Goal: Use online tool/utility

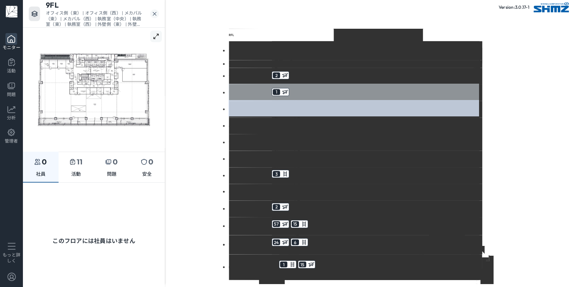
click at [281, 90] on icon at bounding box center [284, 91] width 7 height 7
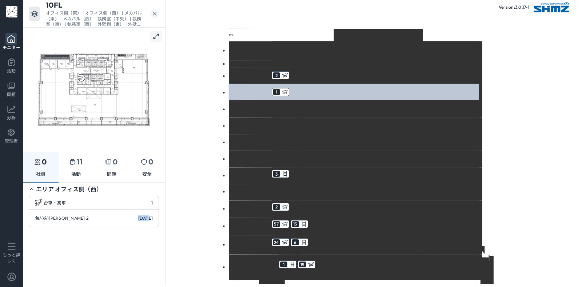
drag, startPoint x: 131, startPoint y: 221, endPoint x: 163, endPoint y: 217, distance: 32.6
click at [163, 217] on div "エリア オフィス側（西） 台車・高車 1 台/(株)[PERSON_NAME] 2 [DATE]" at bounding box center [94, 206] width 142 height 48
click at [157, 19] on div "10FL オフィス側（東） | オフィス側（西） | メカバル（東） | メカバル（西） | 執務室（中央） | 執務室（東） | 執務室（西） | 外壁側（…" at bounding box center [94, 14] width 142 height 39
click at [154, 18] on div "10FL オフィス側（東） | オフィス側（西） | メカバル（東） | メカバル（西） | 執務室（中央） | 執務室（東） | 執務室（西） | 外壁側（…" at bounding box center [94, 14] width 142 height 39
click at [154, 17] on icon at bounding box center [154, 13] width 7 height 9
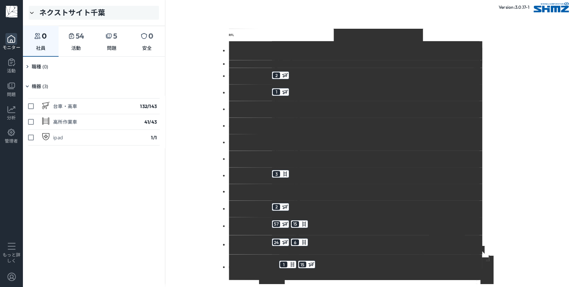
click at [153, 15] on div "ネクストサイト千葉" at bounding box center [94, 13] width 130 height 14
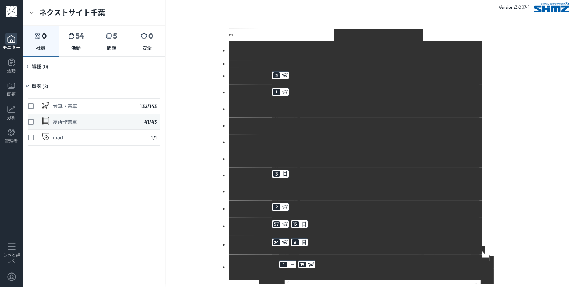
click at [121, 122] on div "高所作業車 41 /43" at bounding box center [94, 122] width 132 height 16
checkbox input "true"
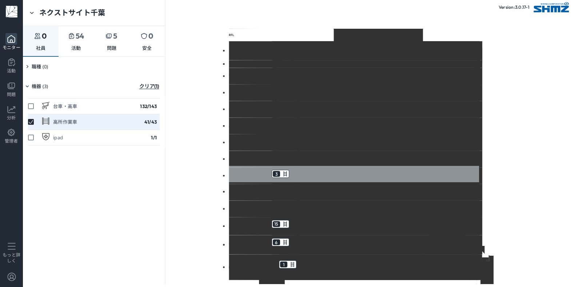
drag, startPoint x: 270, startPoint y: 170, endPoint x: 284, endPoint y: 170, distance: 13.5
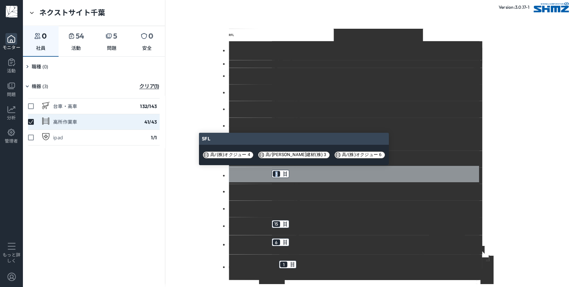
click at [284, 170] on icon at bounding box center [284, 173] width 7 height 7
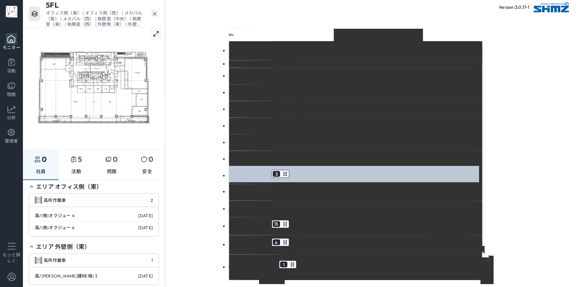
scroll to position [3, 0]
drag, startPoint x: 132, startPoint y: 221, endPoint x: 148, endPoint y: 217, distance: 16.4
click at [148, 217] on div "高/(株)オクジュー 4 [DATE] 高/(株)オクジュー 6 [DATE]" at bounding box center [93, 220] width 129 height 29
drag, startPoint x: 148, startPoint y: 226, endPoint x: 138, endPoint y: 229, distance: 10.7
click at [138, 229] on div "高/(株)オクジュー 6 [DATE]" at bounding box center [94, 226] width 118 height 11
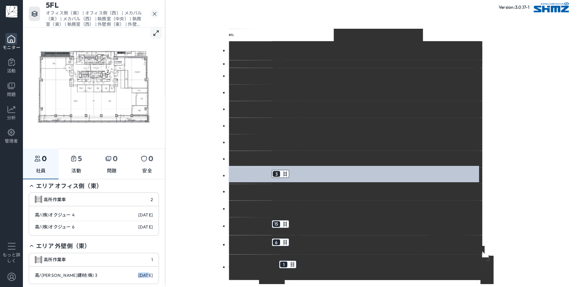
drag, startPoint x: 147, startPoint y: 273, endPoint x: 133, endPoint y: 280, distance: 15.4
click at [133, 280] on div "高/[PERSON_NAME]建材(株) 3 [DATE]" at bounding box center [93, 274] width 129 height 17
click at [134, 277] on div "高/[PERSON_NAME]建材(株) 3 [DATE]" at bounding box center [94, 274] width 118 height 11
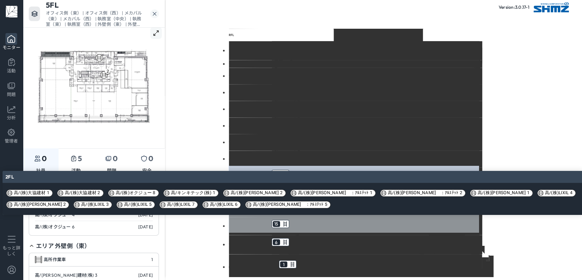
click at [273, 221] on div "15" at bounding box center [276, 224] width 7 height 6
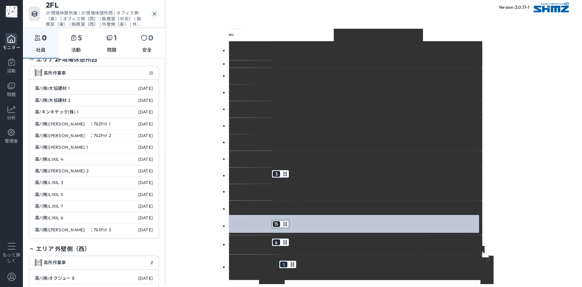
scroll to position [144, 0]
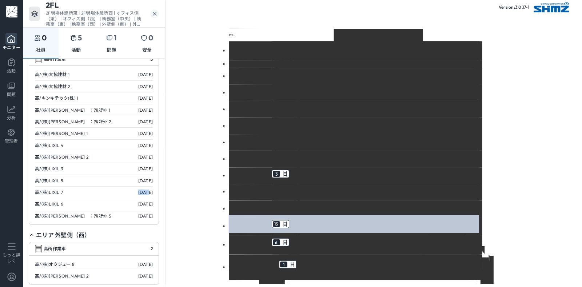
drag, startPoint x: 138, startPoint y: 192, endPoint x: 150, endPoint y: 192, distance: 12.4
click at [150, 192] on div "高/(株)大協建材 1 [DATE] 高/(株)大協建材 2 [DATE] 高/キンキテック(株) 1 [DATE] 高/(株)[PERSON_NAME]　：…" at bounding box center [93, 145] width 129 height 158
copy div "[DATE]"
click at [9, 112] on icon at bounding box center [12, 109] width 8 height 7
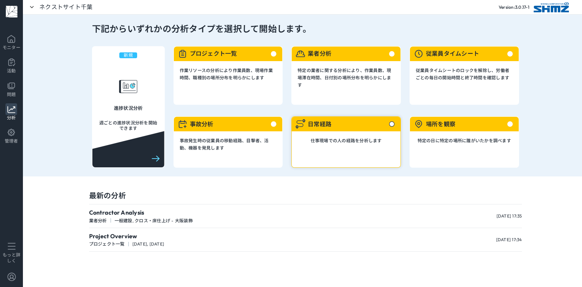
click at [360, 130] on div "日常経路" at bounding box center [346, 124] width 109 height 15
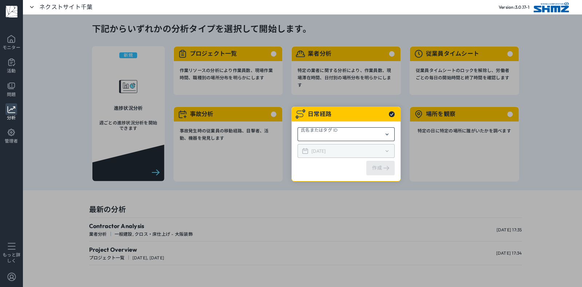
click at [360, 132] on div "氏名またはタグ ID" at bounding box center [345, 134] width 97 height 14
type input "[DATE]"
click at [390, 133] on icon at bounding box center [386, 134] width 9 height 9
click at [357, 155] on div "[DATE]" at bounding box center [345, 151] width 97 height 14
click at [389, 135] on icon at bounding box center [386, 134] width 9 height 9
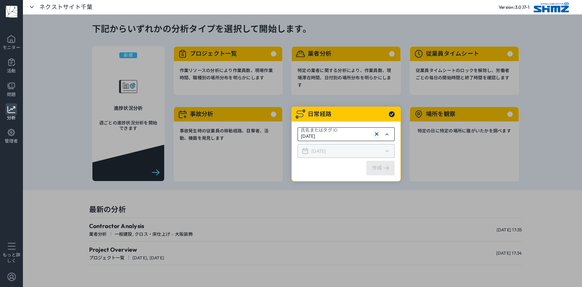
click at [339, 134] on input "[DATE]" at bounding box center [336, 136] width 70 height 7
click at [350, 141] on div "氏名またはタグ ID [DATE] [DATE]" at bounding box center [345, 142] width 97 height 31
click at [377, 135] on img at bounding box center [376, 133] width 5 height 5
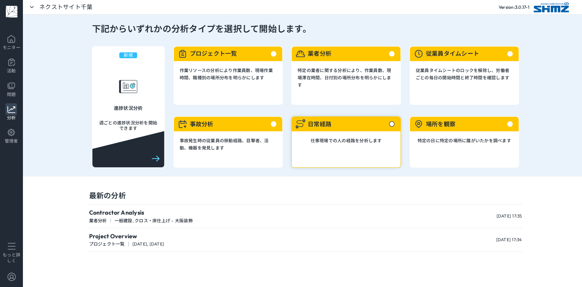
click at [349, 126] on div "日常経路" at bounding box center [346, 124] width 109 height 15
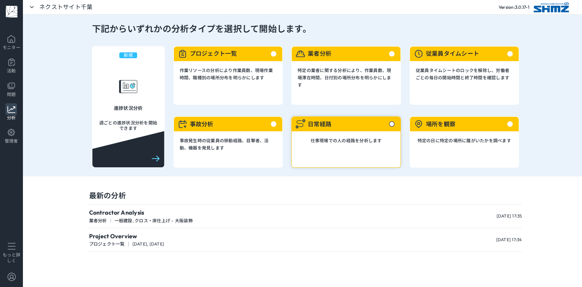
click at [302, 143] on section "仕事現場での人の経路を分析します" at bounding box center [346, 140] width 109 height 19
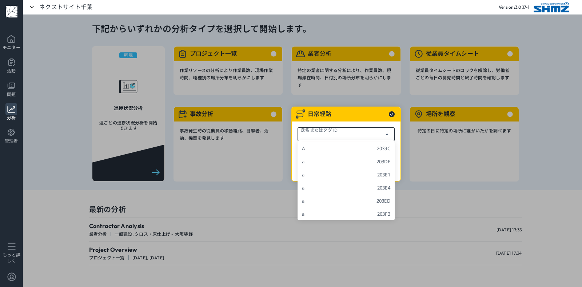
click at [345, 133] on input "text" at bounding box center [341, 136] width 80 height 7
click at [358, 146] on div "A 2039C" at bounding box center [345, 148] width 97 height 13
type input "A-2039C"
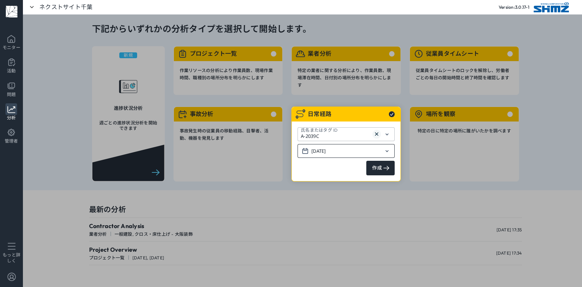
click at [358, 151] on input "[DATE]" at bounding box center [345, 151] width 69 height 7
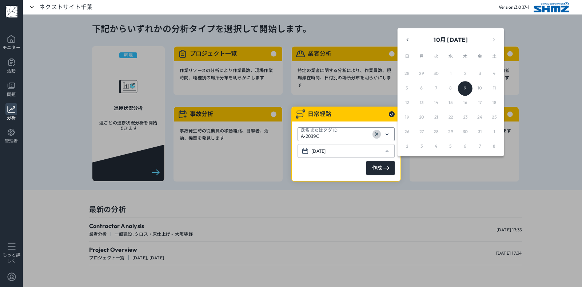
click at [375, 135] on img at bounding box center [376, 133] width 5 height 5
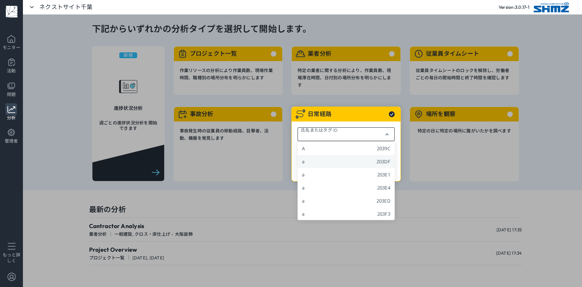
paste input "[DATE]"
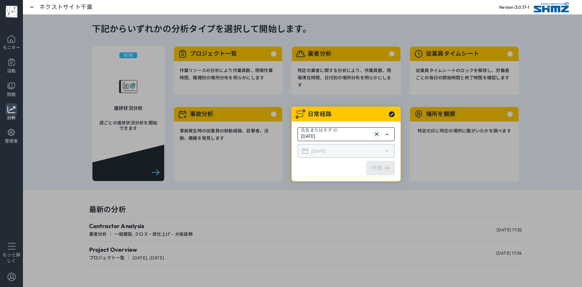
type input "[DATE]"
click at [332, 160] on section "氏名またはタグ ID [DATE] [DATE] 作成" at bounding box center [346, 151] width 109 height 60
click at [330, 154] on div "[DATE]" at bounding box center [345, 151] width 97 height 14
click at [343, 145] on div "[DATE]" at bounding box center [345, 151] width 97 height 14
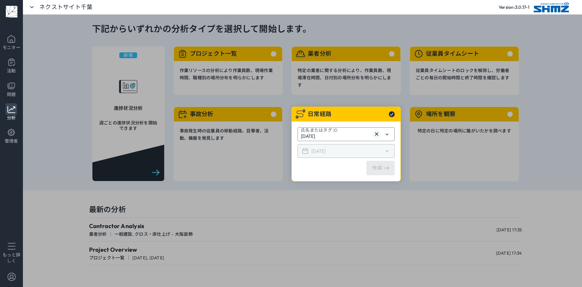
click at [344, 145] on div "[DATE]" at bounding box center [345, 151] width 97 height 14
click at [373, 141] on div "氏名またはタグ ID [DATE] [DATE]" at bounding box center [345, 142] width 97 height 31
click at [378, 132] on img at bounding box center [376, 133] width 5 height 5
click at [38, 10] on div "ネクストサイト千葉" at bounding box center [69, 7] width 80 height 14
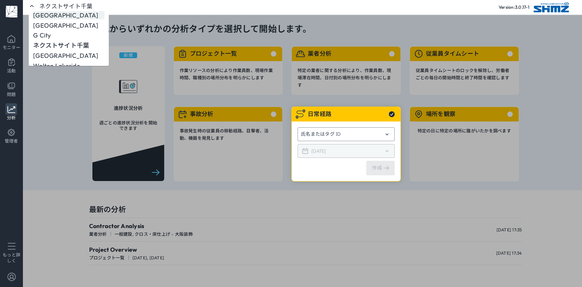
click at [71, 14] on p "[GEOGRAPHIC_DATA]" at bounding box center [65, 15] width 65 height 8
